Goal: Task Accomplishment & Management: Manage account settings

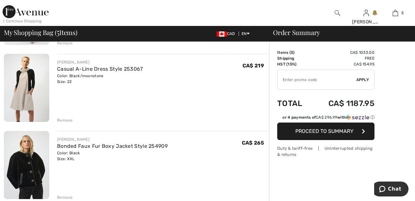
scroll to position [194, 0]
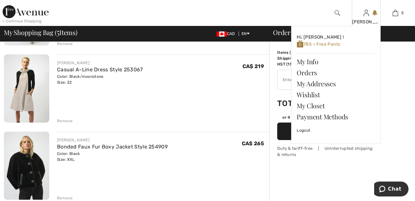
click at [366, 16] on img at bounding box center [366, 13] width 6 height 8
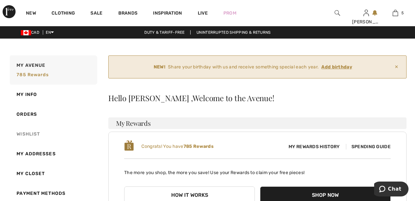
click at [31, 135] on link "Wishlist" at bounding box center [52, 134] width 89 height 20
